Goal: Find specific page/section: Find specific page/section

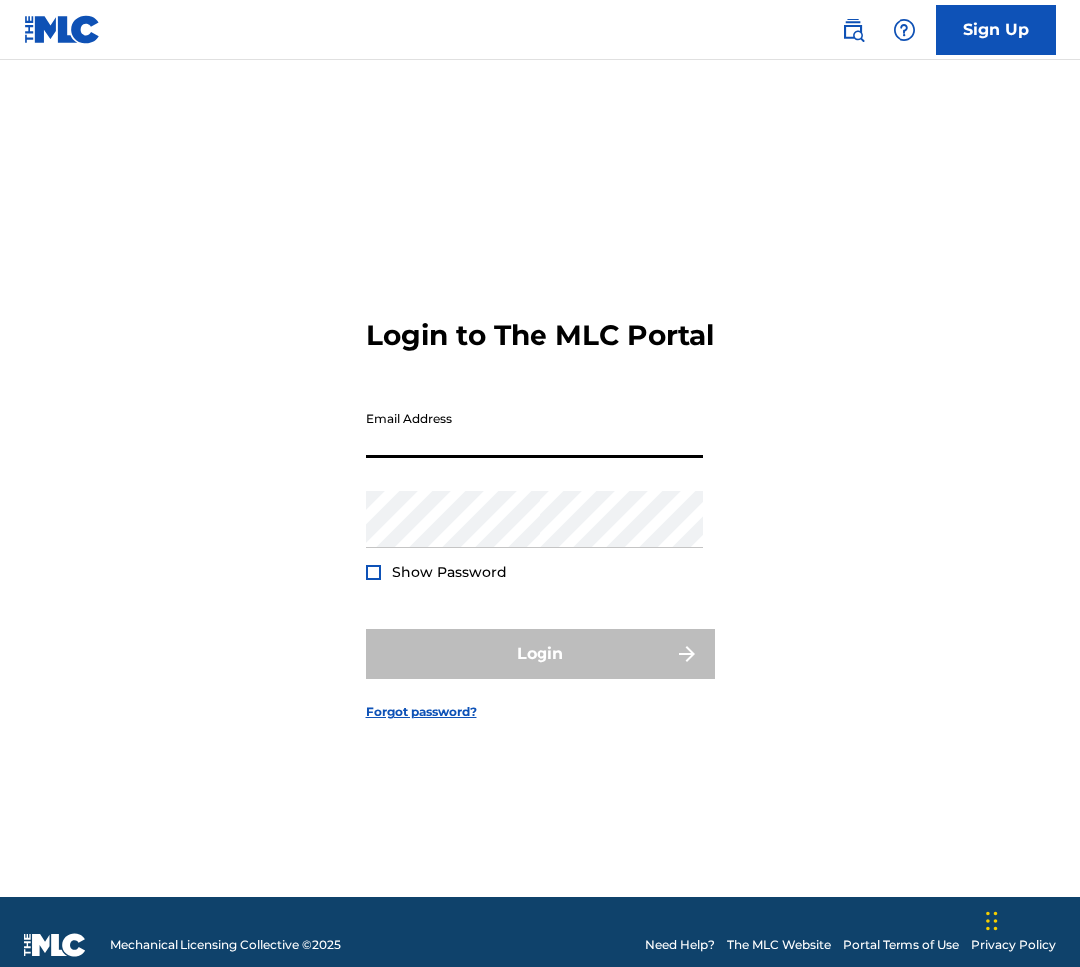
click at [585, 446] on input "Email Address" at bounding box center [534, 429] width 337 height 57
click at [570, 458] on input "Email Address" at bounding box center [534, 429] width 337 height 57
type input "[PERSON_NAME][EMAIL_ADDRESS][PERSON_NAME][DOMAIN_NAME]"
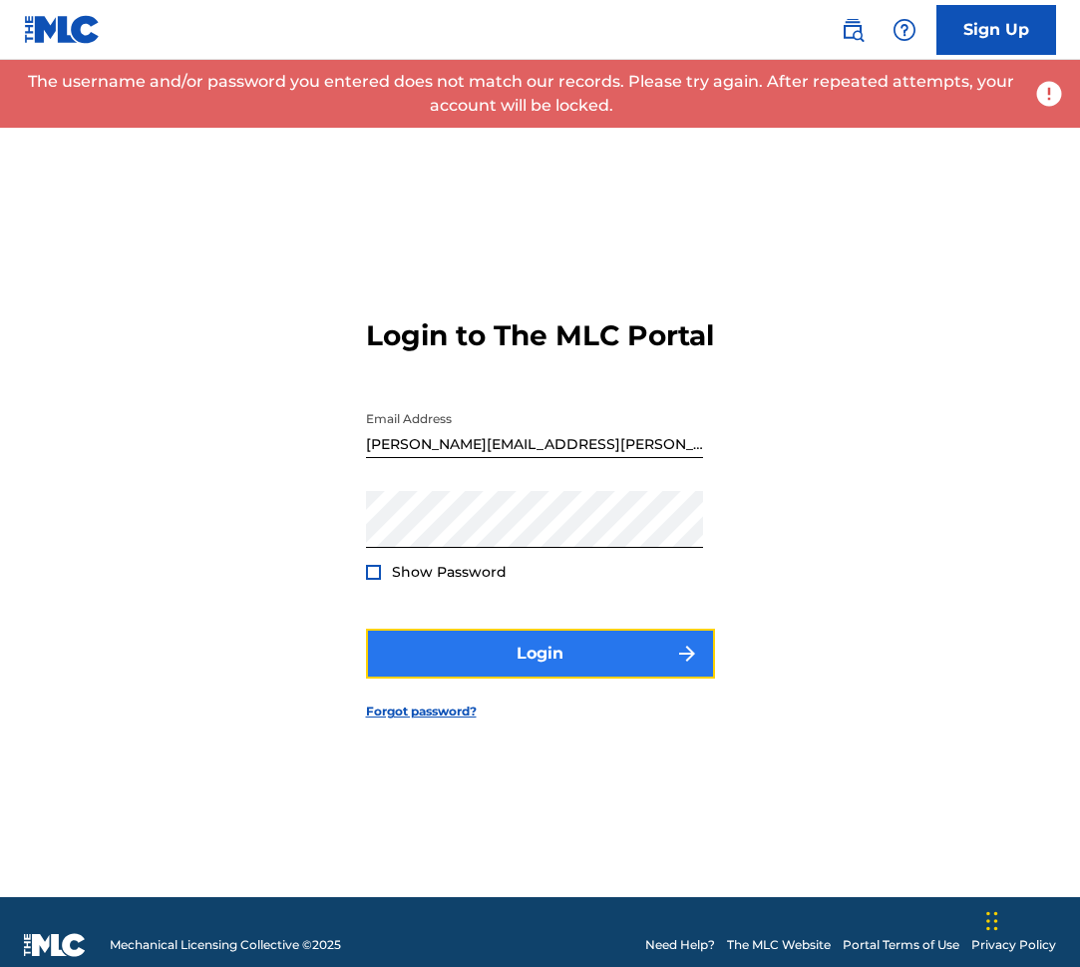
click at [608, 649] on button "Login" at bounding box center [540, 654] width 349 height 50
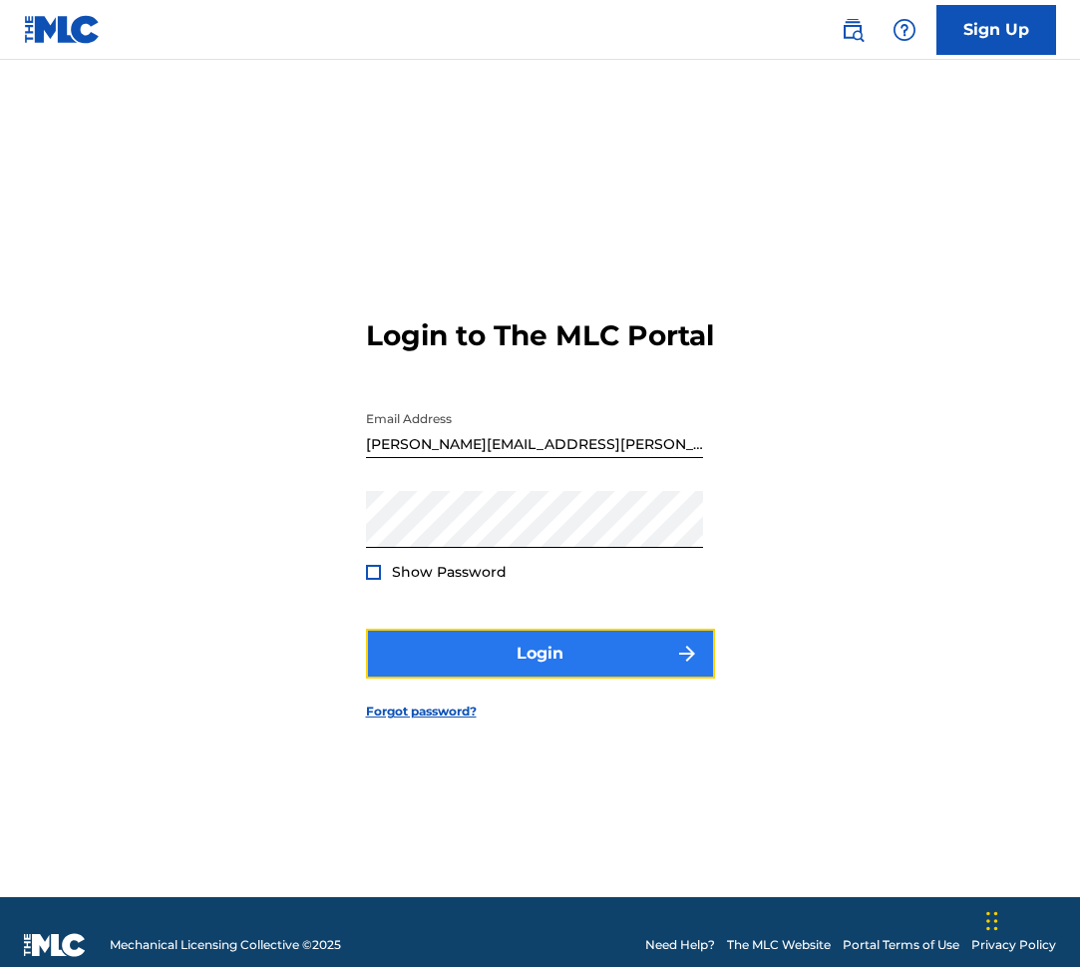
click at [576, 670] on button "Login" at bounding box center [540, 654] width 349 height 50
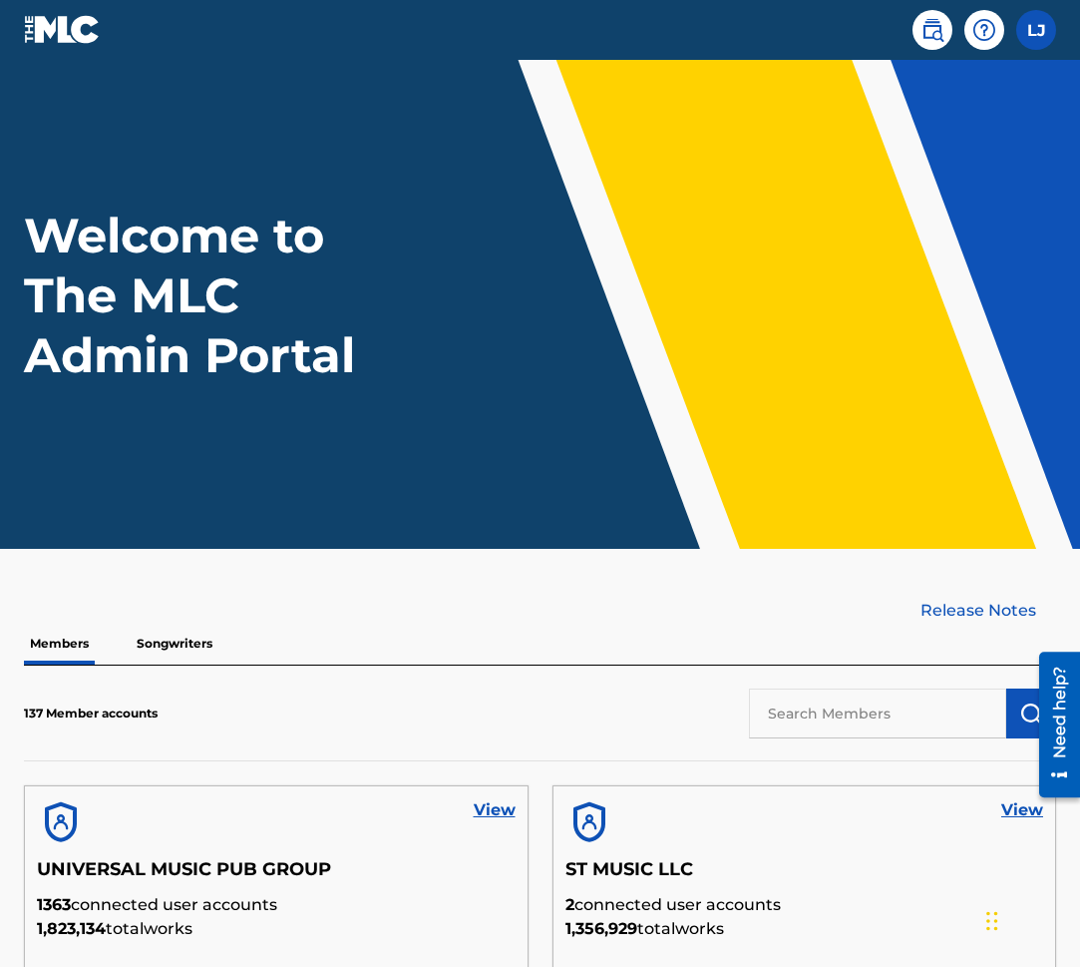
click at [201, 640] on p "Songwriters" at bounding box center [175, 644] width 88 height 42
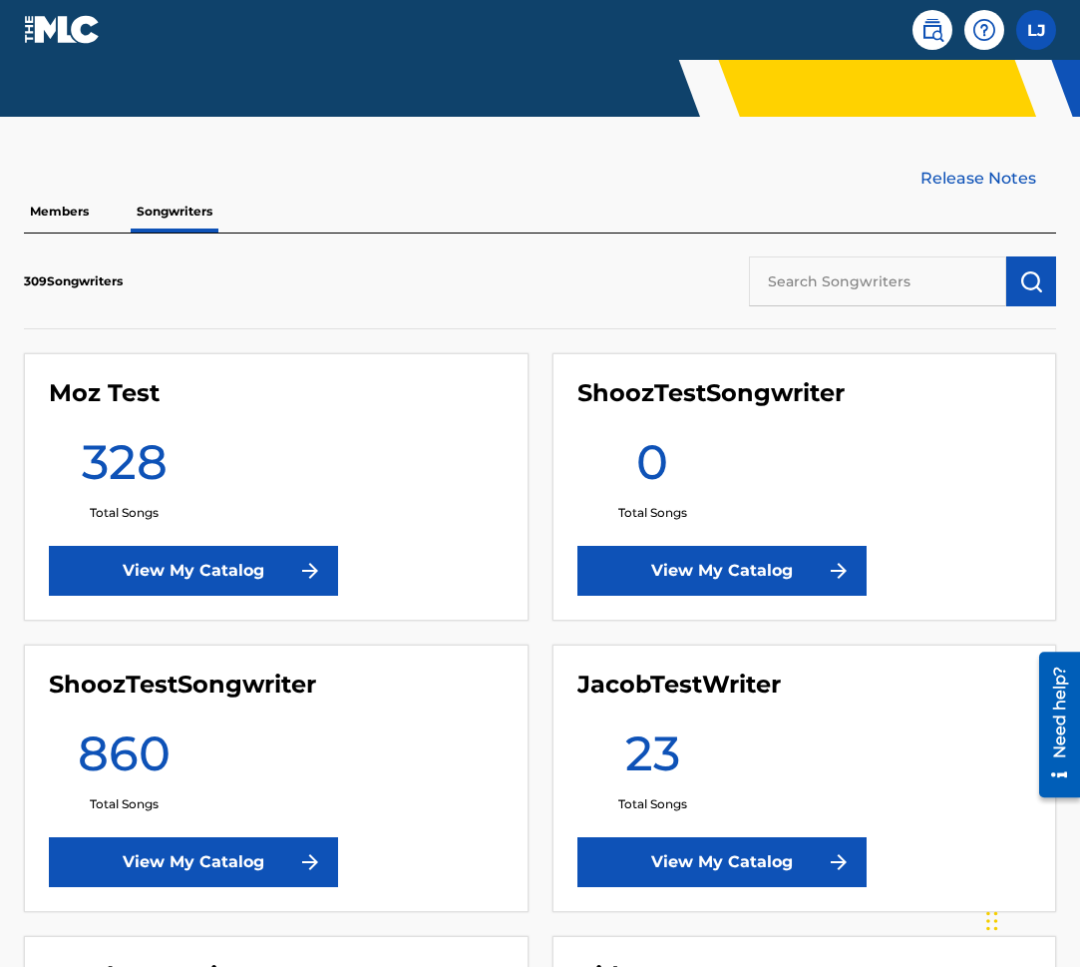
scroll to position [459, 0]
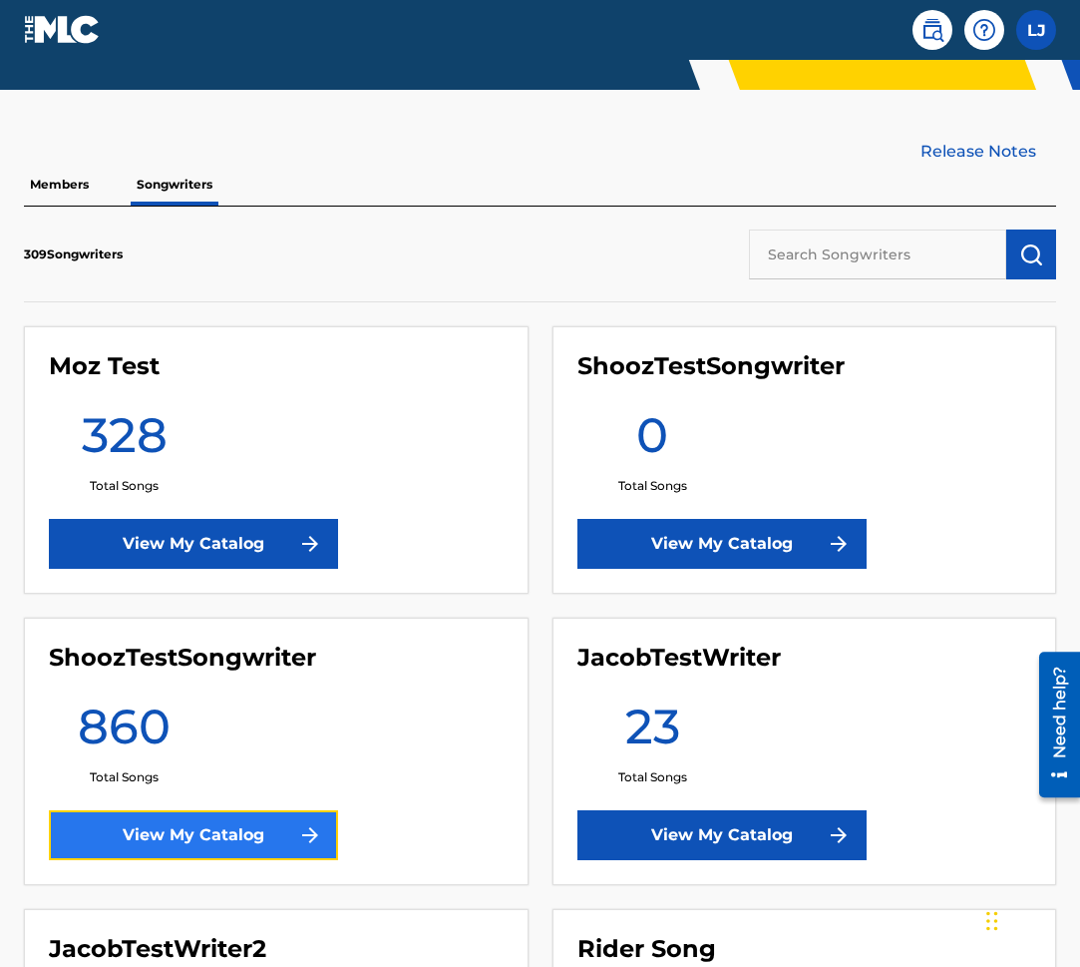
click at [250, 822] on link "View My Catalog" at bounding box center [193, 835] width 289 height 50
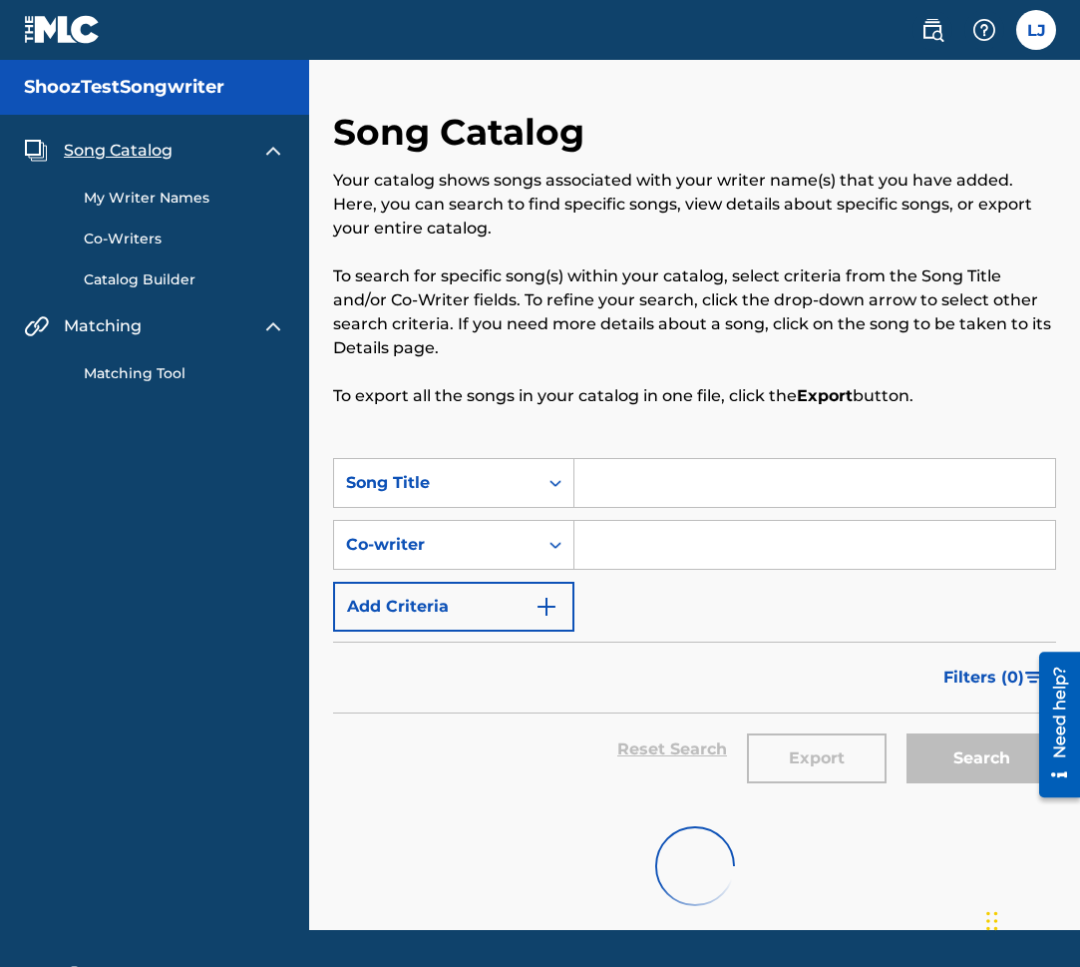
click at [173, 190] on link "My Writer Names" at bounding box center [185, 198] width 202 height 21
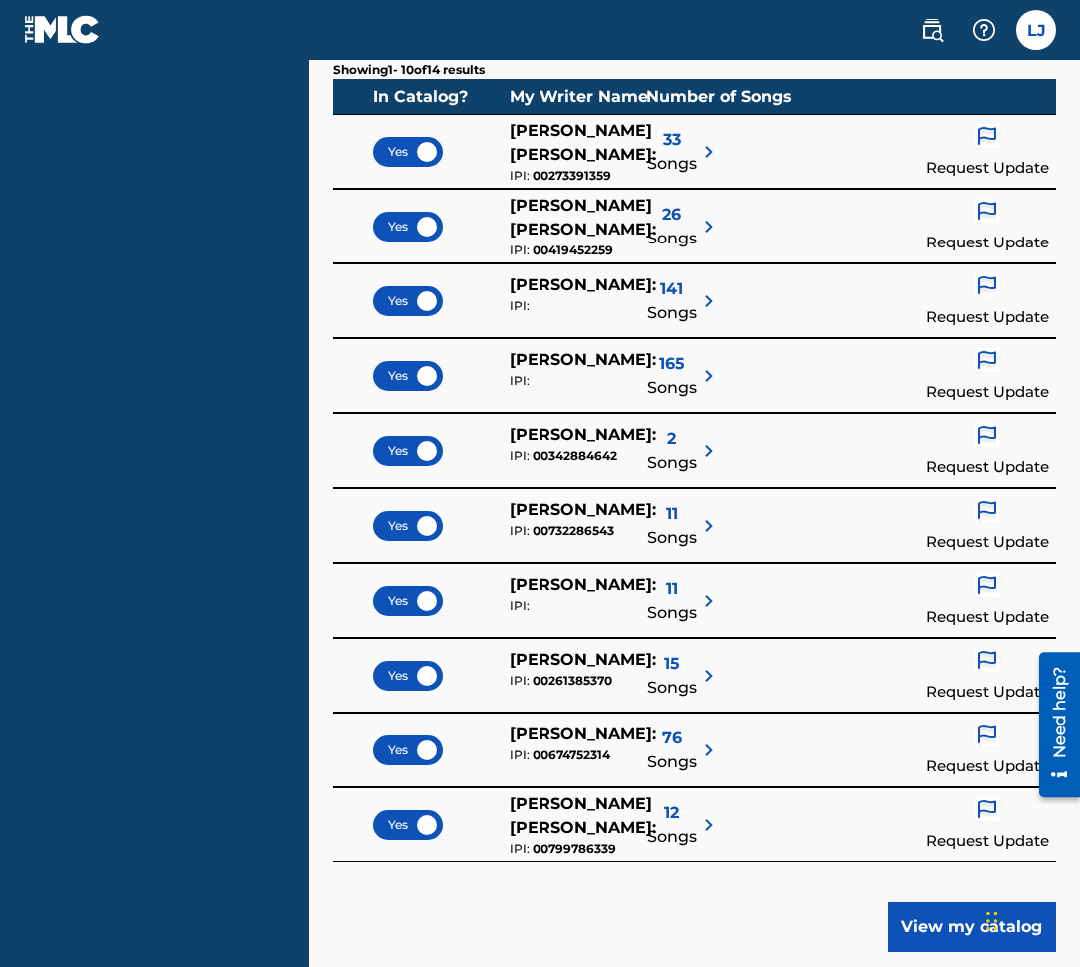
scroll to position [703, 0]
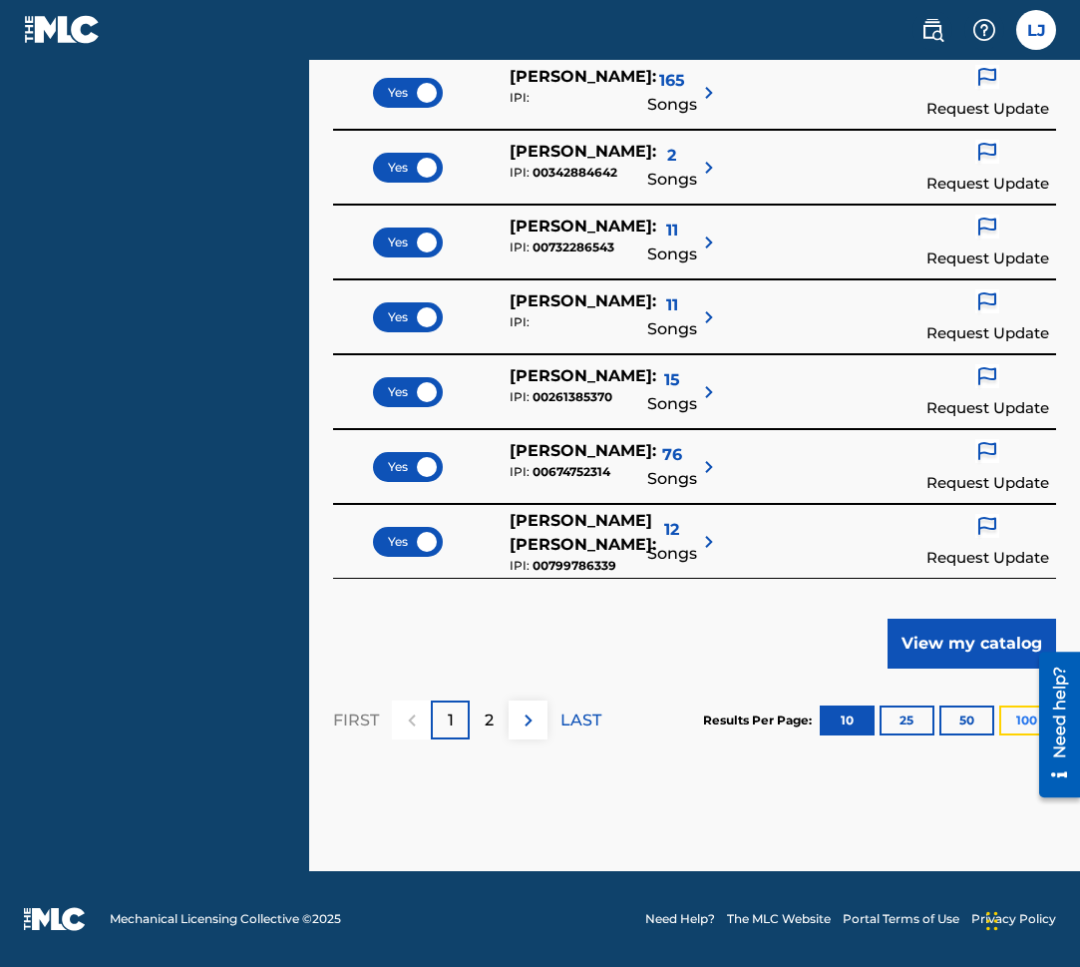
click at [1016, 727] on button "100" at bounding box center [1027, 720] width 55 height 30
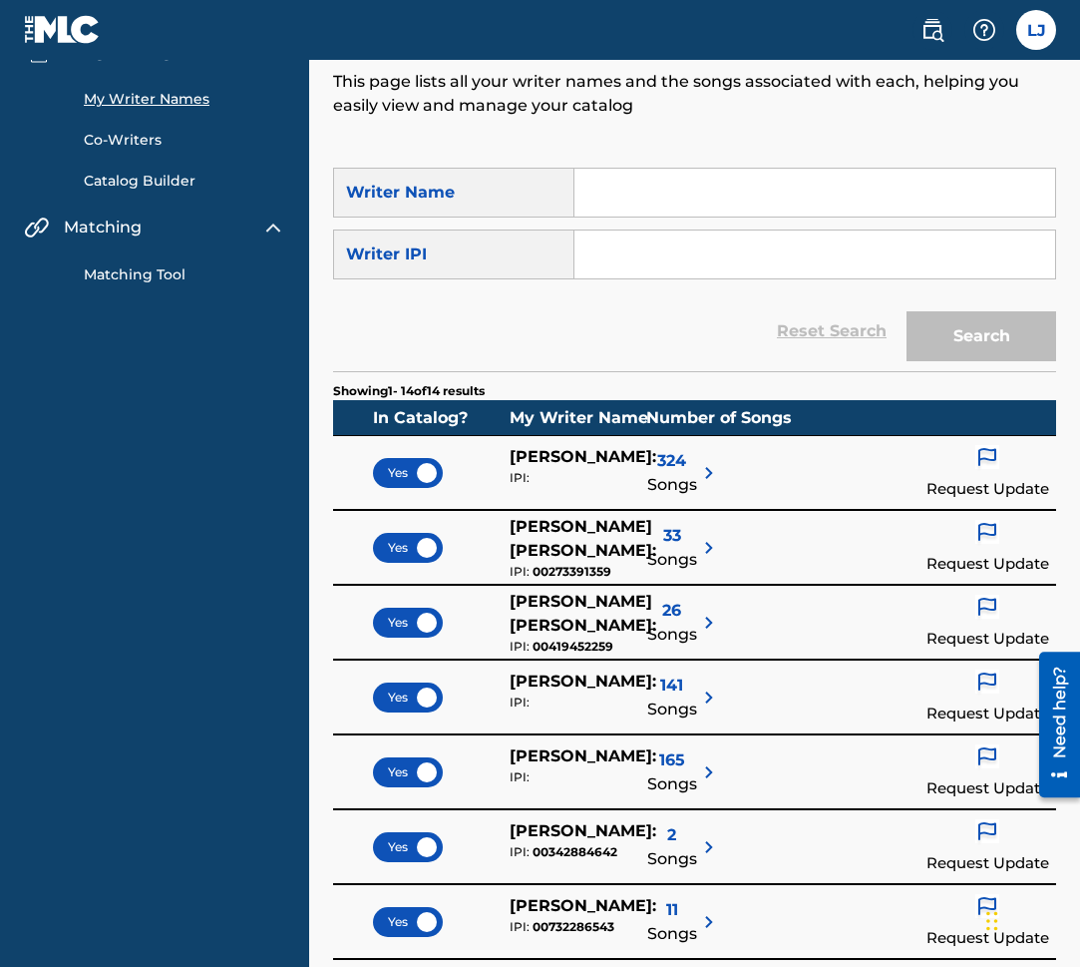
scroll to position [109, 0]
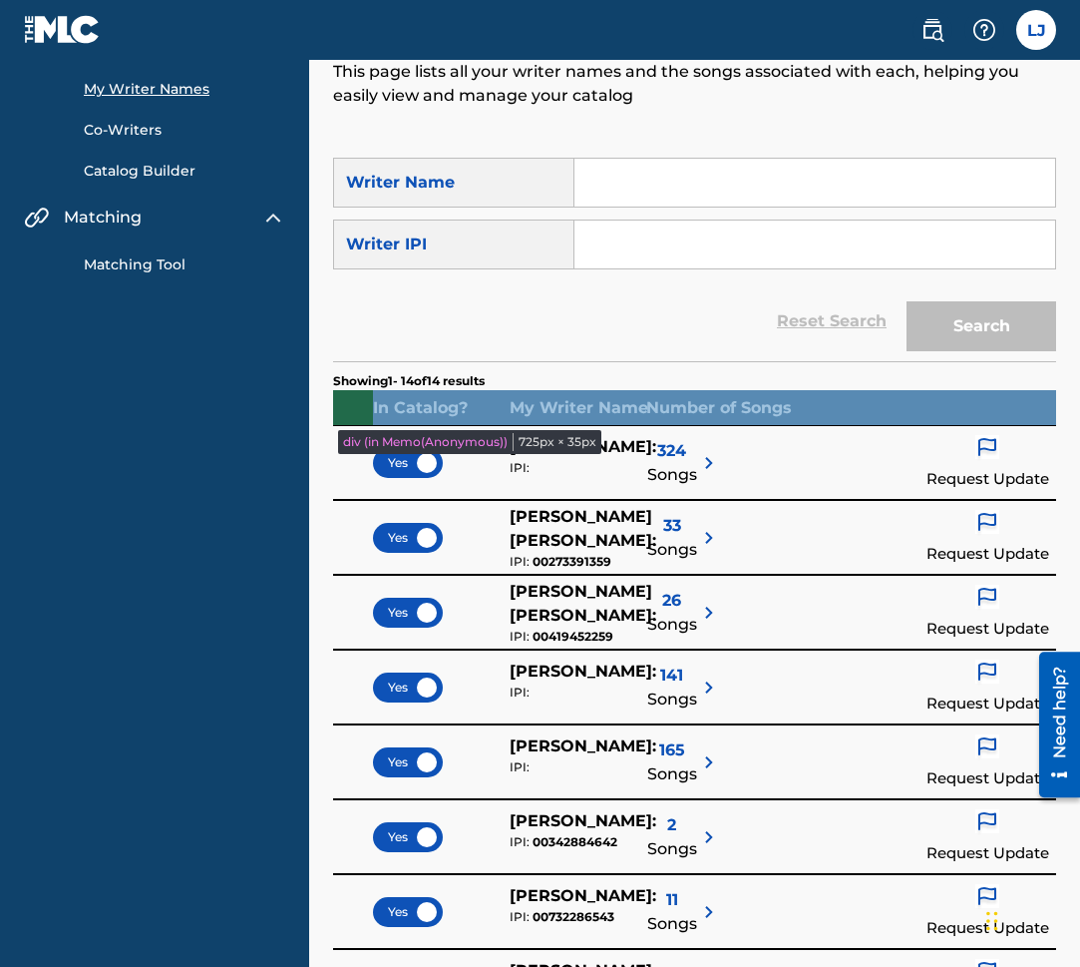
click at [1033, 408] on div "In Catalog? My Writer Name Number of Songs" at bounding box center [694, 407] width 723 height 35
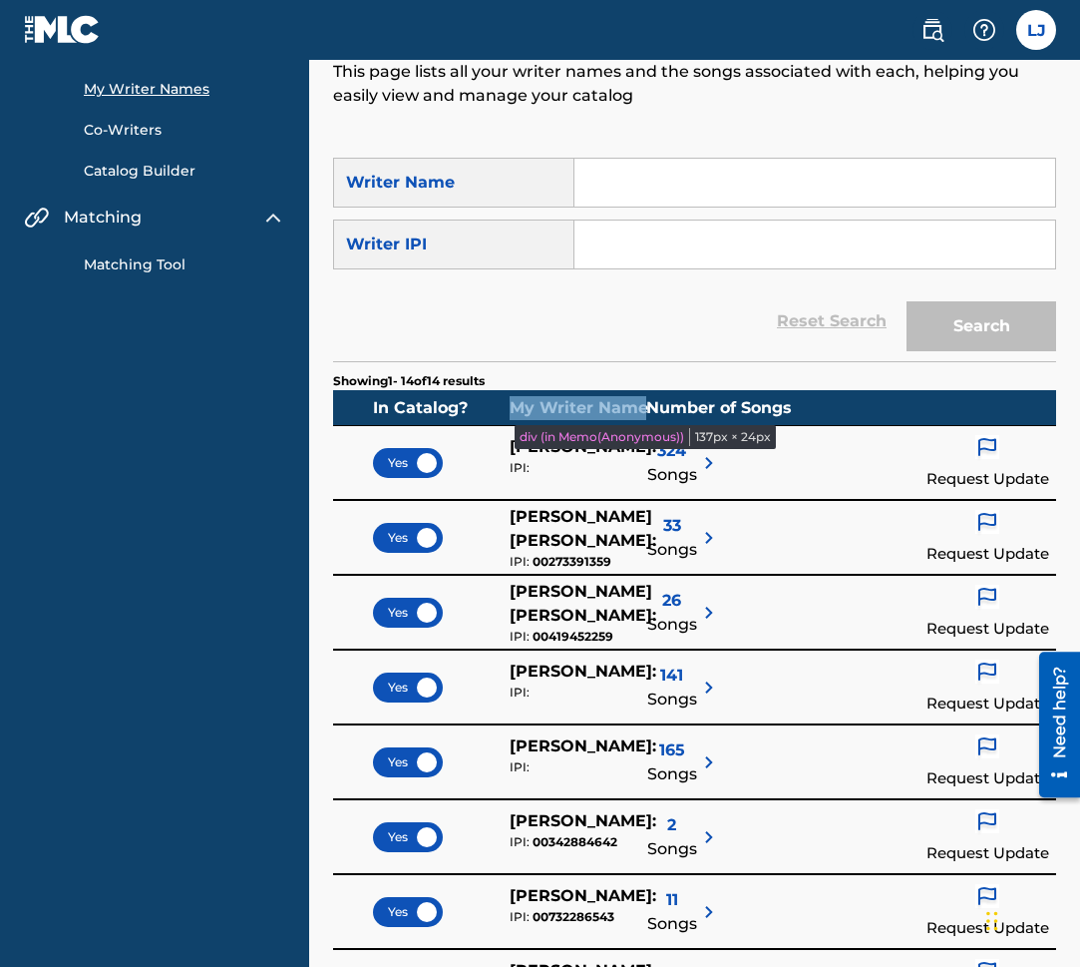
click at [594, 408] on div "My Writer Name" at bounding box center [578, 408] width 137 height 24
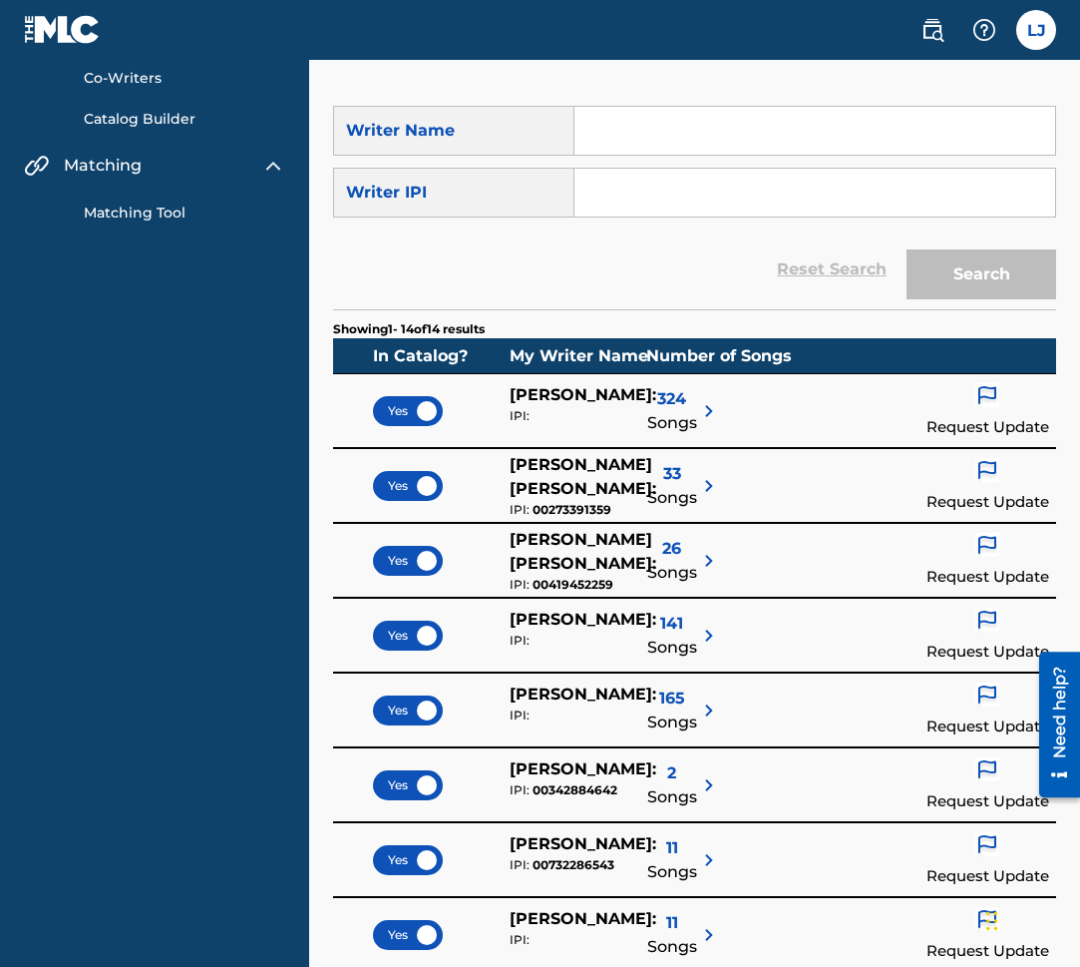
scroll to position [159, 0]
